Goal: Navigation & Orientation: Find specific page/section

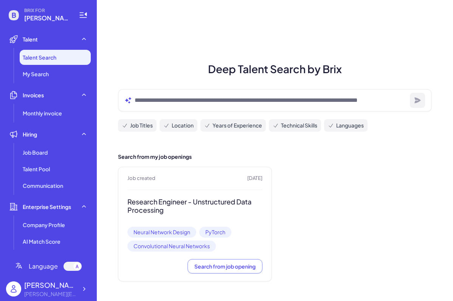
scroll to position [1, 0]
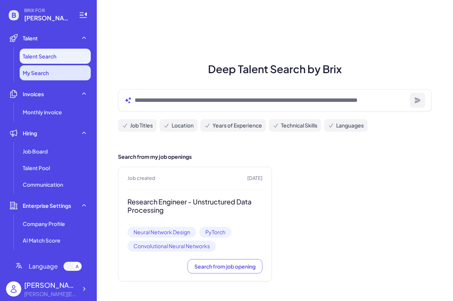
click at [54, 70] on li "My Search" at bounding box center [55, 72] width 71 height 15
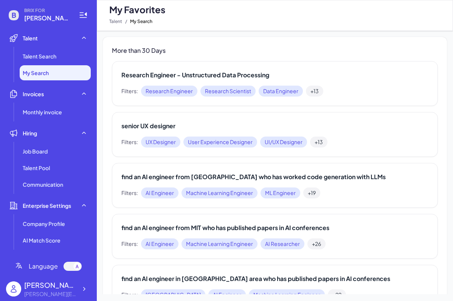
click at [45, 102] on li "Invoices Monthly invoice" at bounding box center [48, 103] width 85 height 33
click at [48, 96] on div "Invoices" at bounding box center [48, 94] width 85 height 15
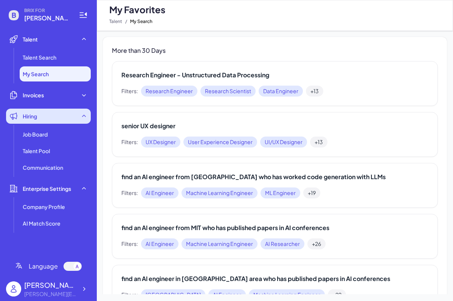
click at [43, 119] on div "Hiring" at bounding box center [48, 116] width 85 height 15
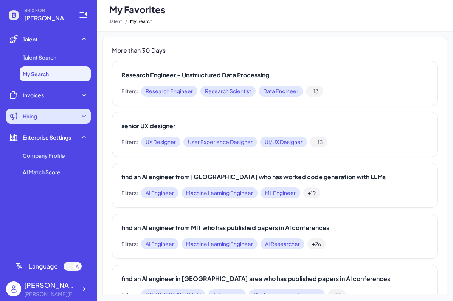
click at [43, 119] on div "Hiring" at bounding box center [48, 116] width 85 height 15
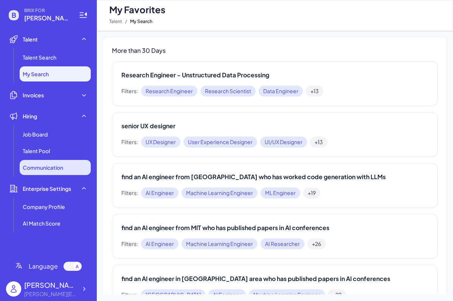
click at [51, 169] on span "Communication" at bounding box center [43, 168] width 40 height 8
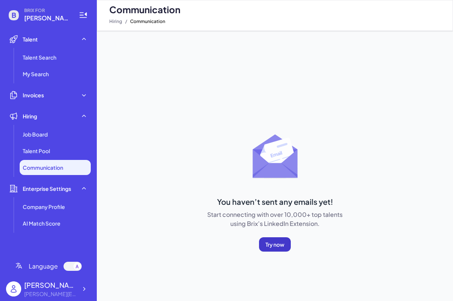
click at [265, 243] on span "Try now" at bounding box center [274, 244] width 19 height 7
click at [57, 152] on li "Talent Pool" at bounding box center [55, 151] width 71 height 15
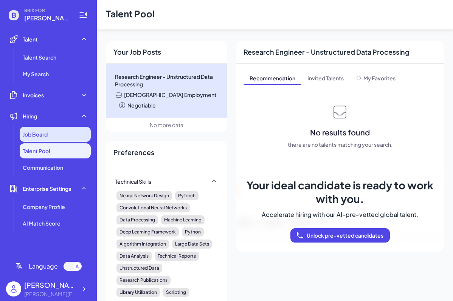
click at [56, 138] on div "Job Board" at bounding box center [55, 134] width 71 height 15
